Goal: Transaction & Acquisition: Book appointment/travel/reservation

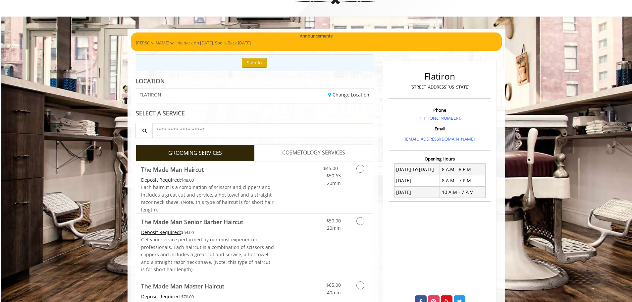
scroll to position [66, 0]
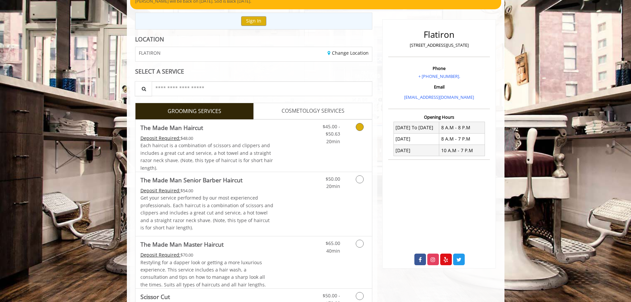
click at [362, 122] on link "Grooming services" at bounding box center [358, 133] width 17 height 26
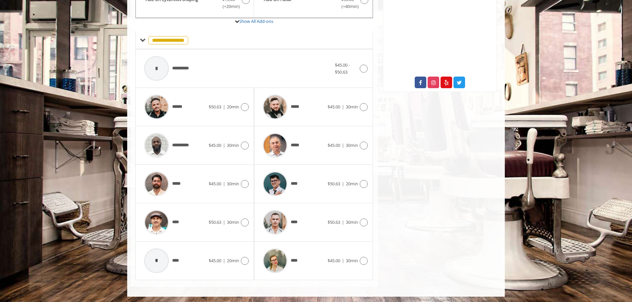
scroll to position [245, 0]
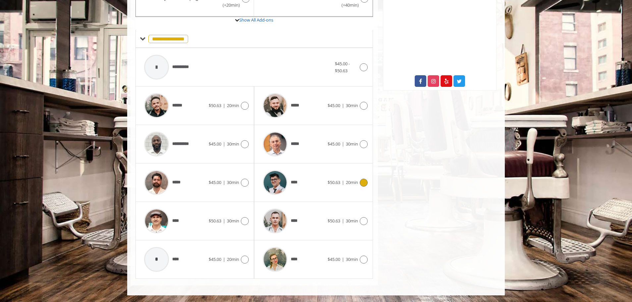
click at [346, 181] on span "20min" at bounding box center [352, 182] width 12 height 6
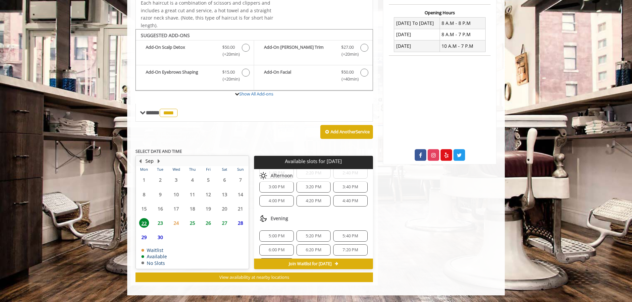
scroll to position [36, 0]
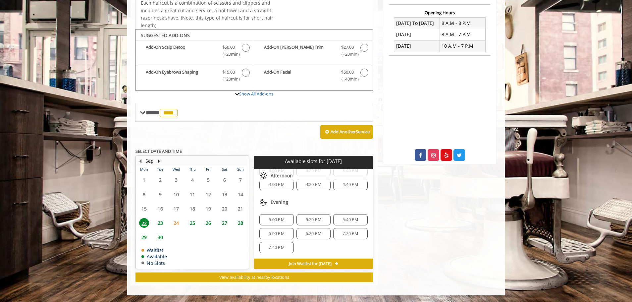
click at [343, 218] on span "5:40 PM" at bounding box center [351, 219] width 16 height 5
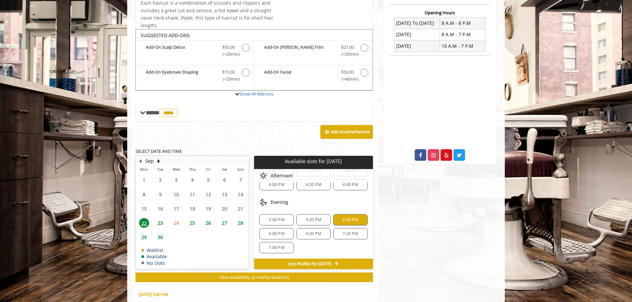
scroll to position [290, 0]
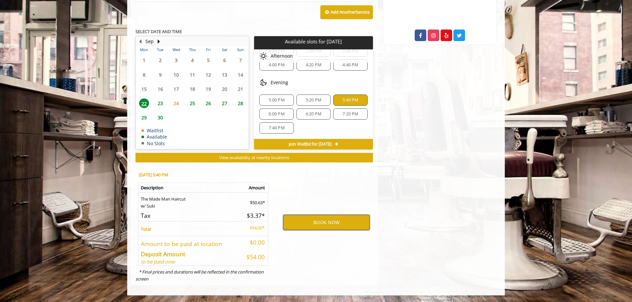
click at [326, 223] on button "BOOK NOW" at bounding box center [326, 222] width 87 height 15
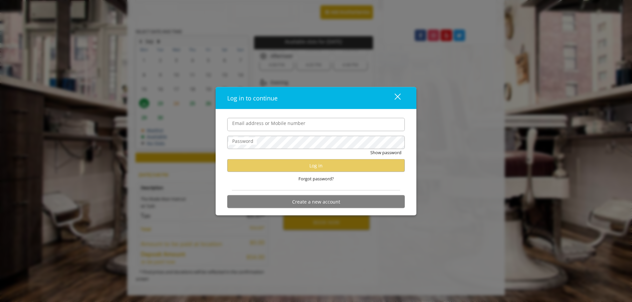
click at [277, 125] on input "Email address or Mobile number" at bounding box center [316, 124] width 178 height 13
type input "**********"
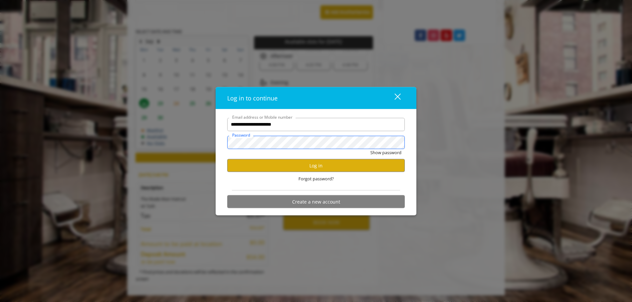
click at [371, 149] on button "Show password" at bounding box center [386, 152] width 31 height 7
click at [275, 167] on button "Log in" at bounding box center [316, 165] width 178 height 13
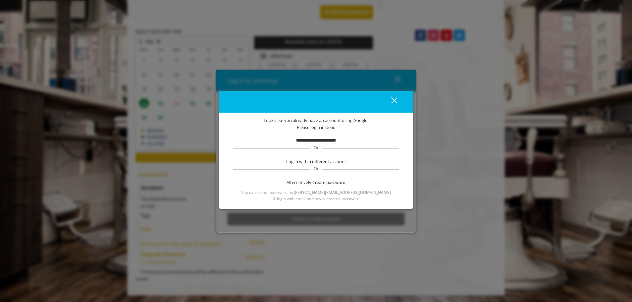
click at [300, 142] on b "**********" at bounding box center [316, 140] width 40 height 4
click at [393, 100] on div "close dialog" at bounding box center [394, 100] width 6 height 6
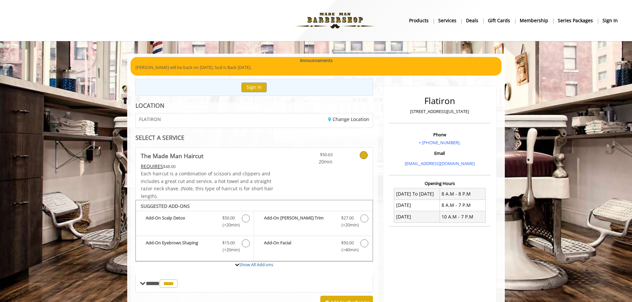
click at [609, 18] on b "sign in" at bounding box center [610, 20] width 15 height 7
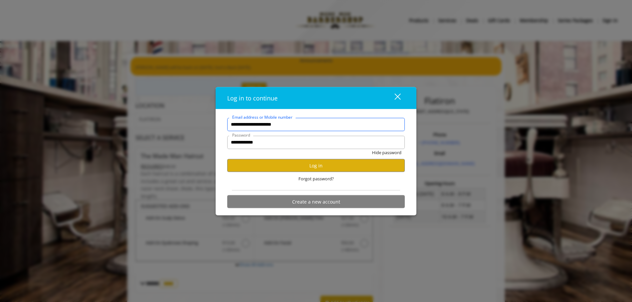
click at [331, 123] on input "**********" at bounding box center [316, 124] width 178 height 13
click at [295, 165] on button "Log in" at bounding box center [316, 165] width 178 height 13
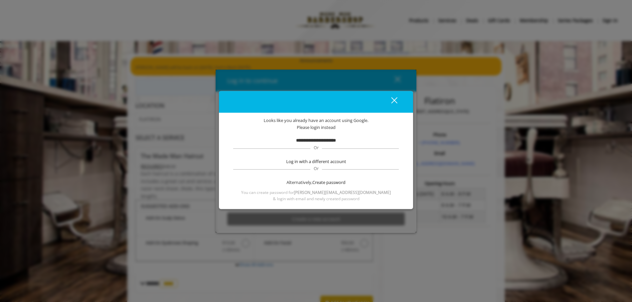
click at [331, 140] on b "**********" at bounding box center [316, 140] width 40 height 4
click at [343, 134] on div "**********" at bounding box center [316, 159] width 174 height 85
click at [327, 184] on span "Create password" at bounding box center [329, 182] width 33 height 7
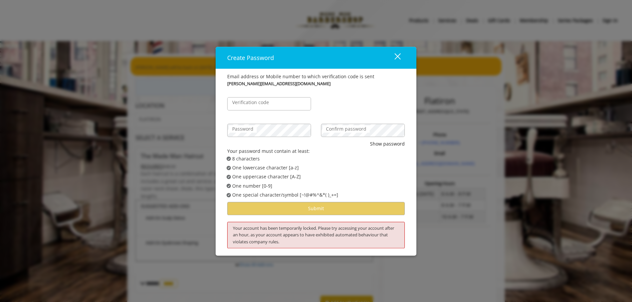
click at [270, 103] on label "Verification code" at bounding box center [250, 102] width 43 height 7
click at [270, 103] on input "Verification code" at bounding box center [269, 103] width 84 height 13
type input "******"
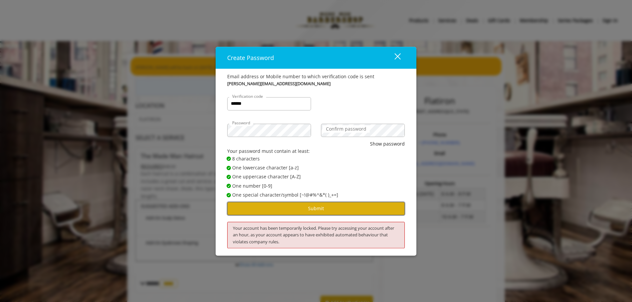
click at [295, 204] on button "Submit" at bounding box center [316, 208] width 178 height 13
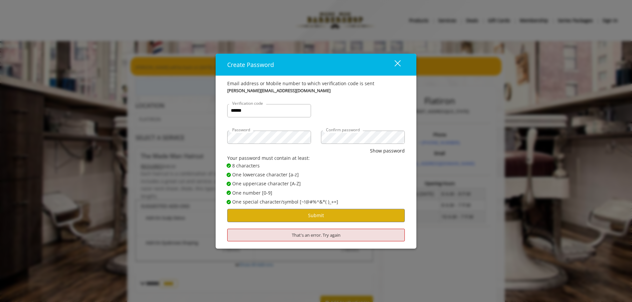
click at [398, 62] on div "close dialog" at bounding box center [398, 63] width 6 height 6
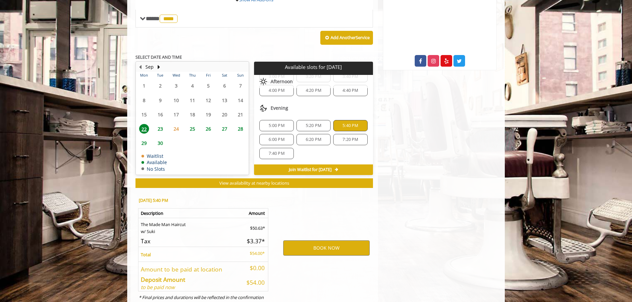
scroll to position [265, 0]
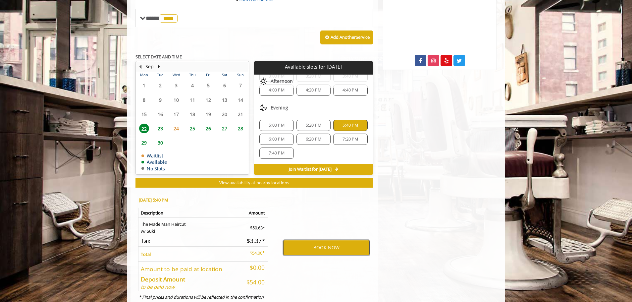
click at [312, 250] on button "BOOK NOW" at bounding box center [326, 247] width 87 height 15
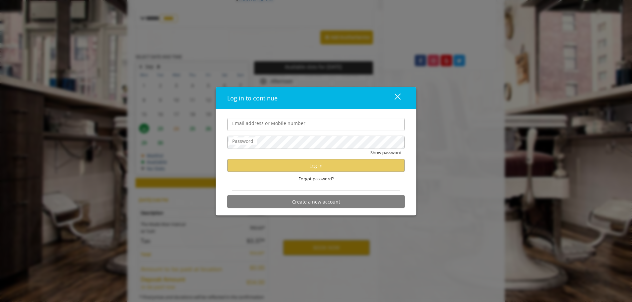
click at [285, 123] on input "Email address or Mobile number" at bounding box center [316, 124] width 178 height 13
click at [307, 124] on input "Email address or Mobile number" at bounding box center [316, 124] width 178 height 13
click at [315, 202] on button "Create a new account" at bounding box center [316, 201] width 178 height 13
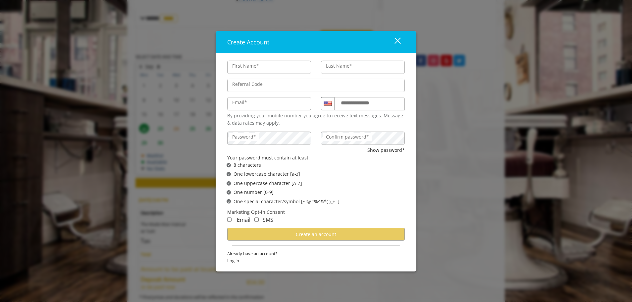
click at [401, 42] on button "close" at bounding box center [394, 42] width 23 height 14
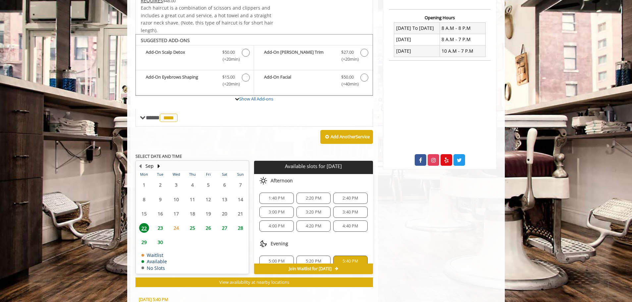
scroll to position [33, 0]
